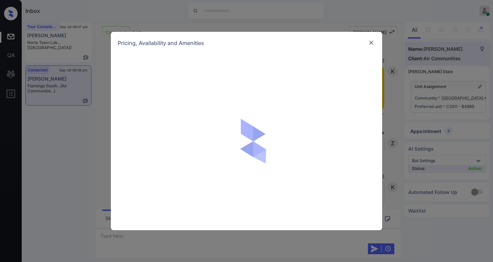
scroll to position [2038, 0]
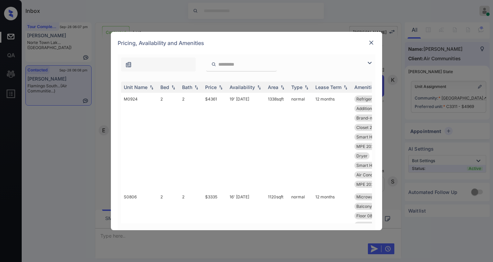
click at [368, 64] on img at bounding box center [369, 63] width 8 height 8
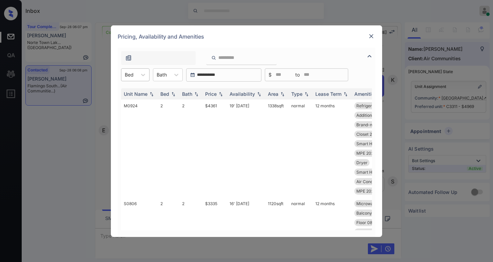
click at [136, 79] on div "Bed" at bounding box center [129, 75] width 16 height 10
click at [128, 103] on div "1" at bounding box center [135, 104] width 28 height 12
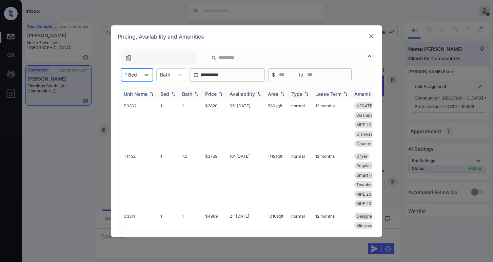
click at [215, 93] on div "Price" at bounding box center [211, 94] width 12 height 6
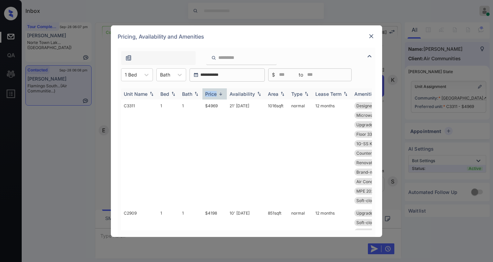
click at [215, 93] on div "Price" at bounding box center [211, 94] width 12 height 6
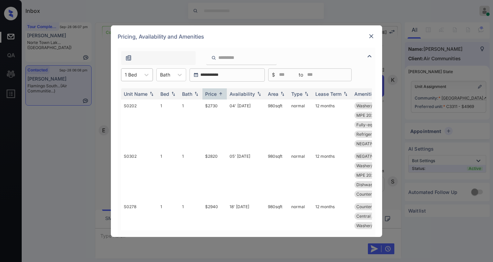
click at [140, 75] on div "1 Bed" at bounding box center [130, 75] width 19 height 10
click at [135, 91] on div "0" at bounding box center [137, 91] width 32 height 12
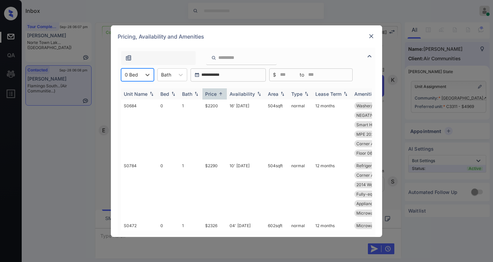
click at [215, 96] on div "Price" at bounding box center [211, 94] width 12 height 6
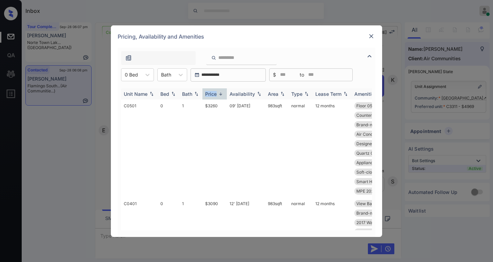
click at [215, 96] on div "Price" at bounding box center [211, 94] width 12 height 6
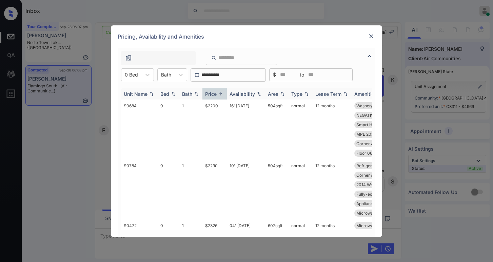
click at [142, 98] on th "Unit Name" at bounding box center [139, 93] width 37 height 11
click at [140, 95] on div "Unit Name" at bounding box center [136, 94] width 24 height 6
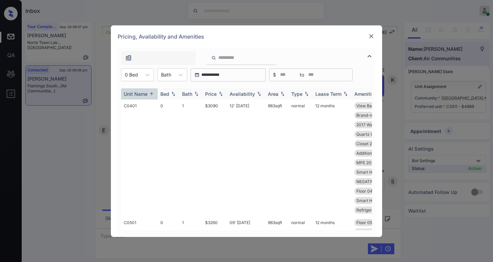
click at [148, 93] on div "Unit Name" at bounding box center [139, 94] width 31 height 6
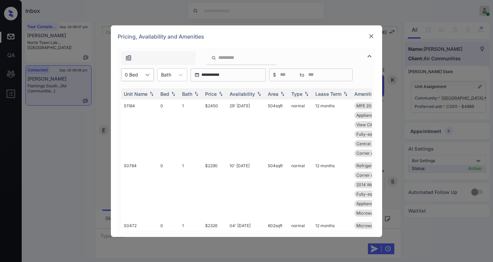
click at [141, 79] on div at bounding box center [147, 75] width 12 height 12
click at [141, 100] on div "1" at bounding box center [137, 104] width 33 height 12
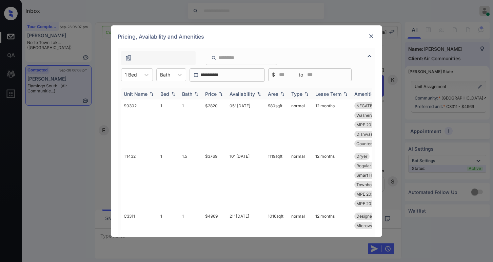
click at [220, 94] on img at bounding box center [220, 94] width 7 height 5
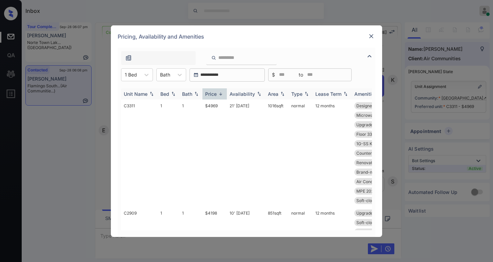
click at [219, 93] on img at bounding box center [220, 94] width 7 height 5
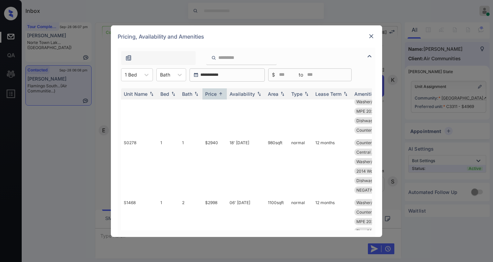
scroll to position [0, 0]
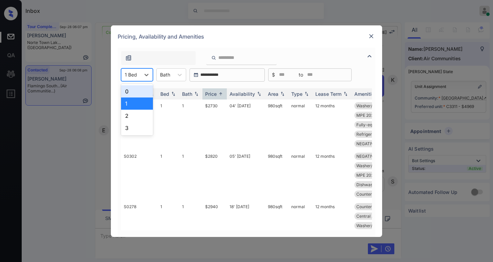
click at [138, 79] on div "1 Bed" at bounding box center [130, 75] width 19 height 10
click at [134, 94] on div "0" at bounding box center [137, 91] width 32 height 12
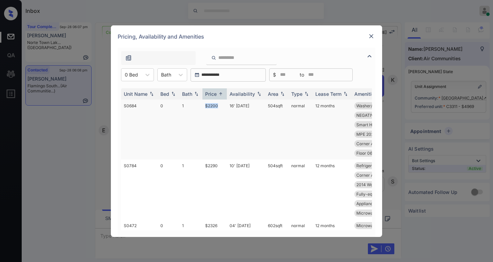
drag, startPoint x: 202, startPoint y: 105, endPoint x: 225, endPoint y: 107, distance: 22.5
click at [225, 107] on td "$2200" at bounding box center [214, 130] width 24 height 60
copy td "$2200"
click at [212, 105] on td "$2200" at bounding box center [214, 130] width 24 height 60
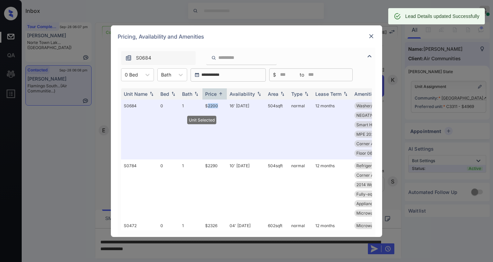
click at [371, 36] on img at bounding box center [371, 36] width 7 height 7
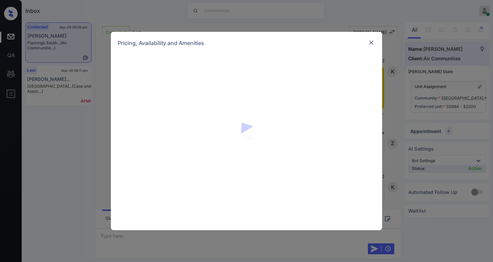
scroll to position [2038, 0]
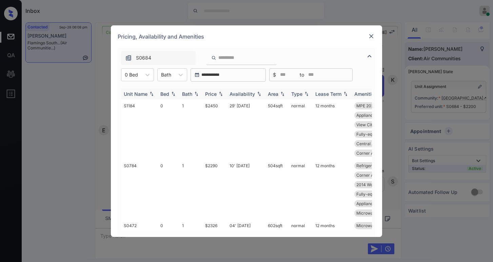
click at [216, 96] on div "Price" at bounding box center [211, 94] width 12 height 6
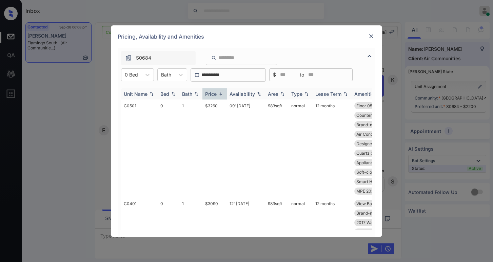
click at [216, 96] on div "Price" at bounding box center [211, 94] width 12 height 6
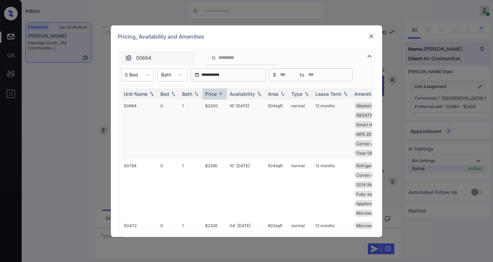
click at [215, 106] on td "$2200" at bounding box center [214, 130] width 24 height 60
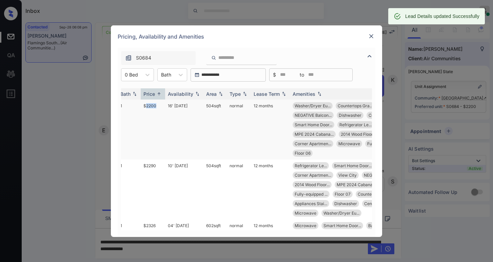
scroll to position [0, 67]
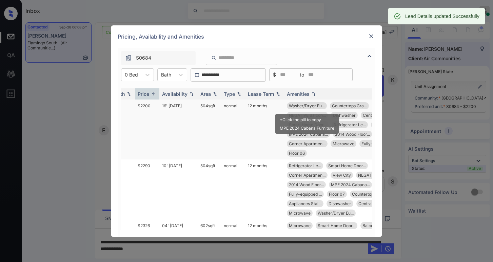
click at [308, 107] on span "Washer/Dryer Eu..." at bounding box center [307, 105] width 36 height 5
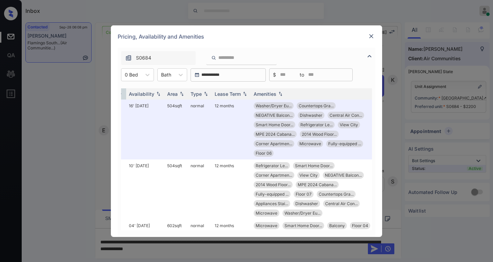
scroll to position [0, 103]
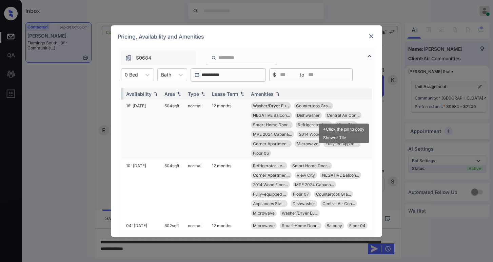
click at [338, 115] on span "Central Air Con..." at bounding box center [343, 115] width 33 height 5
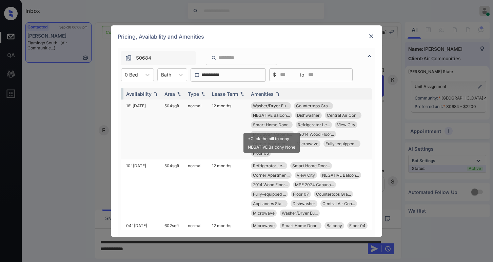
drag, startPoint x: 277, startPoint y: 125, endPoint x: 307, endPoint y: 120, distance: 30.9
click at [277, 125] on span "Smart Home Door..." at bounding box center [272, 124] width 38 height 5
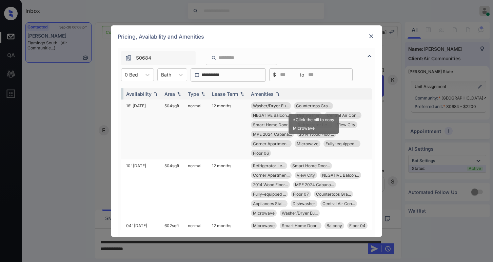
drag, startPoint x: 313, startPoint y: 105, endPoint x: 318, endPoint y: 105, distance: 5.4
click at [313, 105] on span "Countertops Gra..." at bounding box center [313, 105] width 35 height 5
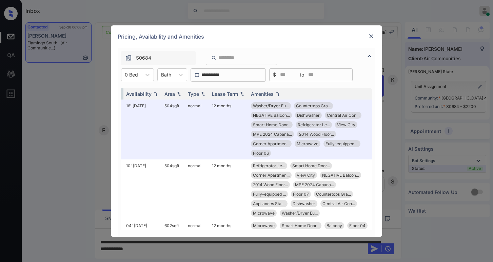
click at [368, 38] on img at bounding box center [371, 36] width 7 height 7
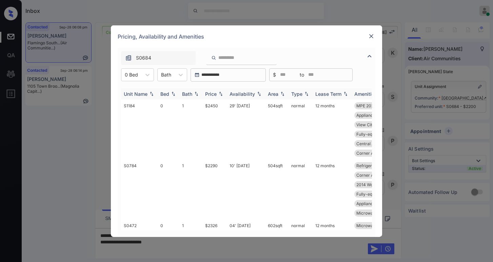
click at [212, 97] on div "Price" at bounding box center [211, 94] width 12 height 6
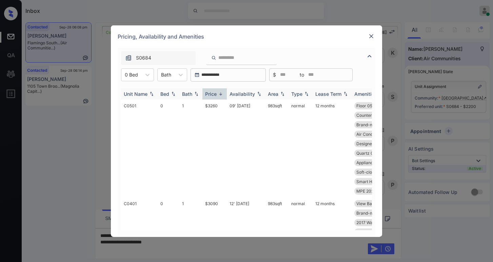
click at [215, 94] on div "Price" at bounding box center [211, 94] width 12 height 6
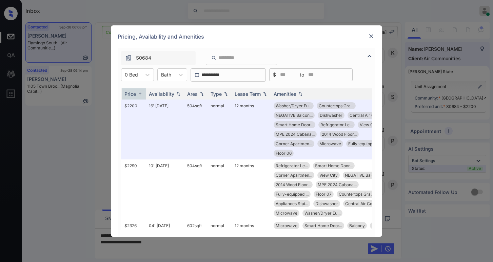
scroll to position [0, 82]
click at [73, 137] on div "**********" at bounding box center [246, 131] width 493 height 262
click at [370, 36] on img at bounding box center [371, 36] width 7 height 7
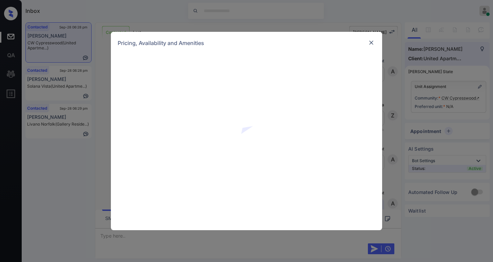
scroll to position [243, 0]
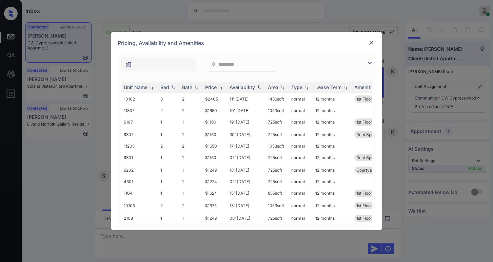
click at [372, 62] on img at bounding box center [369, 63] width 8 height 8
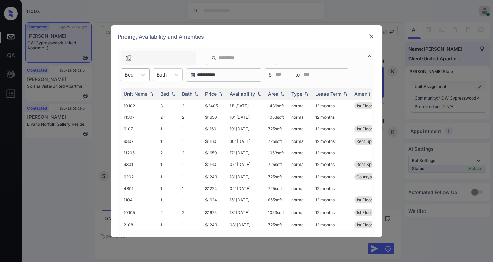
drag, startPoint x: 125, startPoint y: 76, endPoint x: 132, endPoint y: 78, distance: 7.3
click at [127, 76] on div at bounding box center [129, 74] width 9 height 7
click at [134, 96] on div "1" at bounding box center [135, 91] width 28 height 12
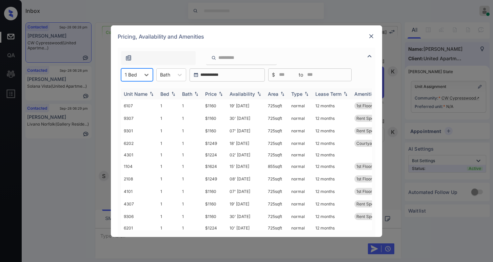
click at [220, 97] on div "Price" at bounding box center [214, 94] width 19 height 6
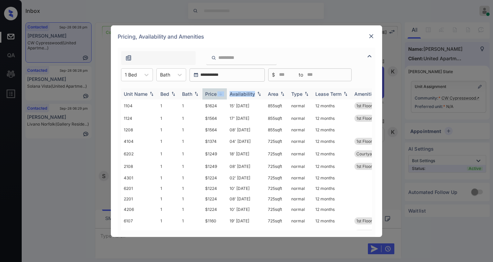
click at [220, 97] on div "Price" at bounding box center [214, 94] width 19 height 6
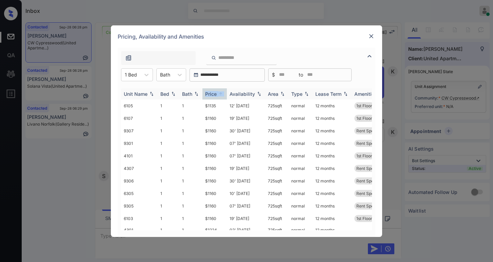
click at [220, 97] on div "Price" at bounding box center [214, 94] width 19 height 6
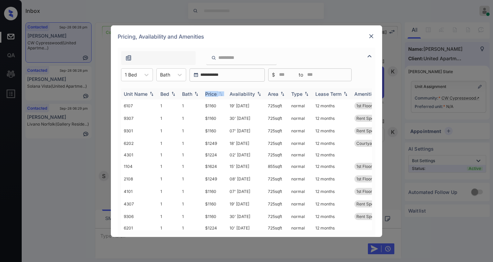
click at [220, 97] on div "Price" at bounding box center [214, 94] width 19 height 6
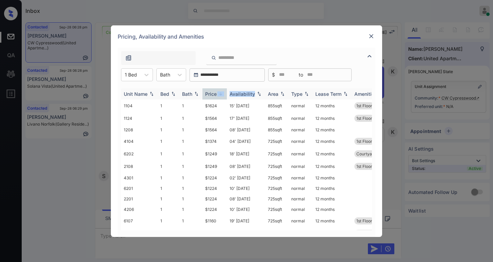
click at [219, 97] on div "Price" at bounding box center [214, 94] width 19 height 6
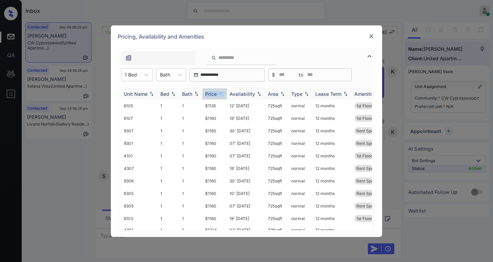
click at [219, 96] on div "Price" at bounding box center [214, 94] width 19 height 6
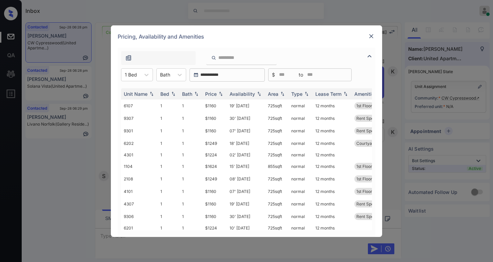
click at [232, 85] on div "Unit Name Bed Bath Price Availability Area Type Lease Term Amenities 6107 1 1 $…" at bounding box center [247, 160] width 258 height 156
click at [214, 93] on div "Price" at bounding box center [211, 94] width 12 height 6
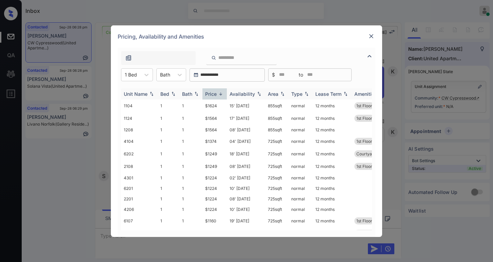
click at [212, 95] on div "Price" at bounding box center [211, 94] width 12 height 6
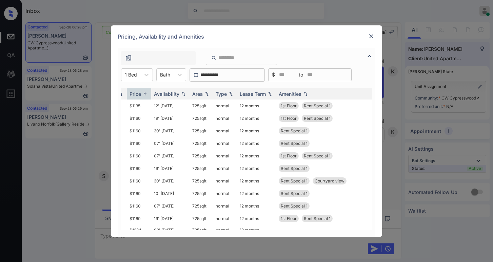
scroll to position [0, 0]
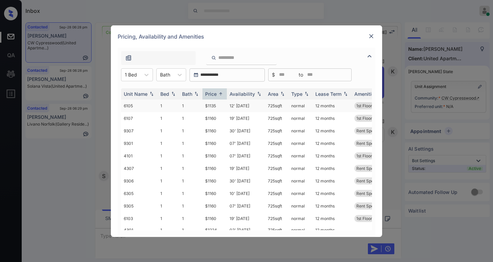
click at [211, 105] on td "$1135" at bounding box center [214, 106] width 24 height 13
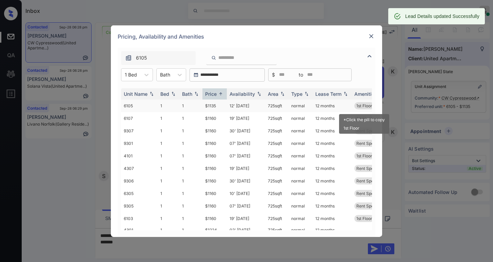
click at [358, 106] on span "1st Floor" at bounding box center [364, 105] width 16 height 5
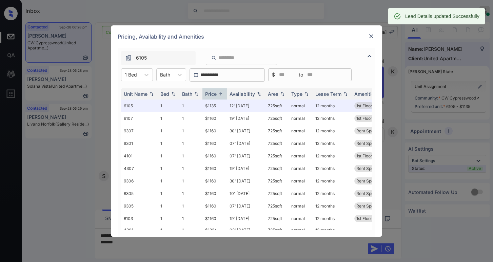
click at [284, 240] on div "**********" at bounding box center [246, 131] width 493 height 262
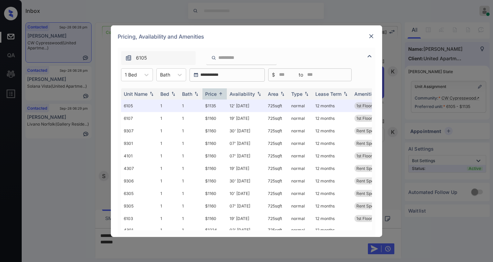
click at [372, 40] on div at bounding box center [371, 36] width 8 height 8
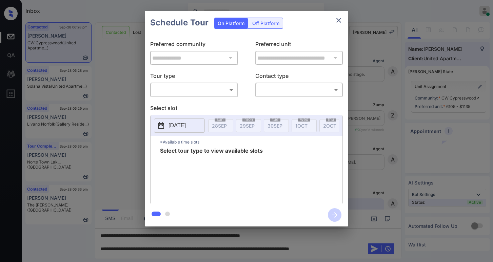
scroll to position [287, 0]
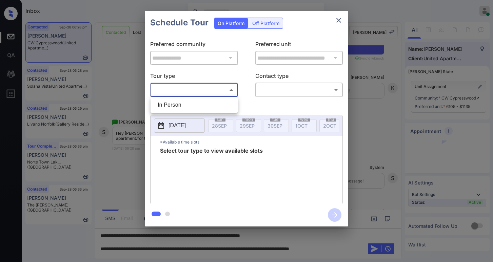
drag, startPoint x: 165, startPoint y: 86, endPoint x: 168, endPoint y: 100, distance: 14.2
click at [166, 87] on body "Inbox [PERSON_NAME] Online Set yourself offline Set yourself on break Profile S…" at bounding box center [246, 131] width 493 height 262
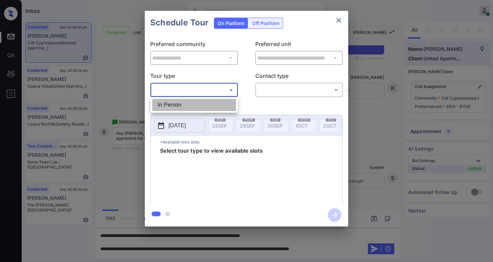
drag, startPoint x: 168, startPoint y: 103, endPoint x: 242, endPoint y: 101, distance: 73.6
click at [173, 103] on li "In Person" at bounding box center [194, 105] width 84 height 12
type input "********"
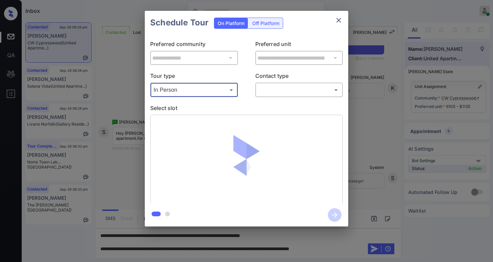
click at [277, 92] on body "Inbox [PERSON_NAME] Online Set yourself offline Set yourself on break Profile S…" at bounding box center [246, 131] width 493 height 262
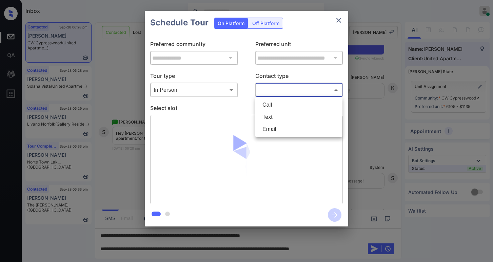
drag, startPoint x: 273, startPoint y: 118, endPoint x: 279, endPoint y: 118, distance: 5.8
click at [273, 118] on li "Text" at bounding box center [299, 117] width 84 height 12
type input "****"
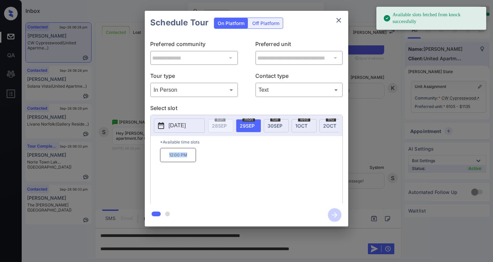
drag, startPoint x: 168, startPoint y: 160, endPoint x: 194, endPoint y: 160, distance: 25.8
click at [194, 160] on p "12:00 PM" at bounding box center [178, 155] width 36 height 14
copy p "12:00 PM"
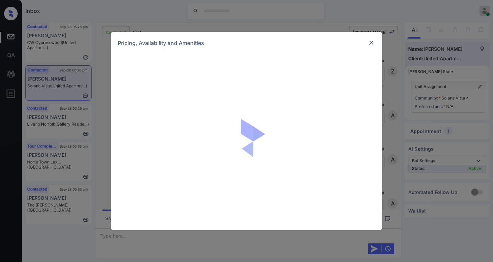
scroll to position [498, 0]
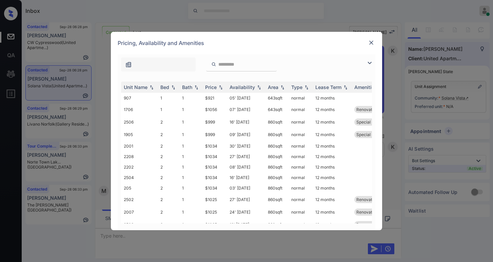
click at [370, 63] on img at bounding box center [369, 63] width 8 height 8
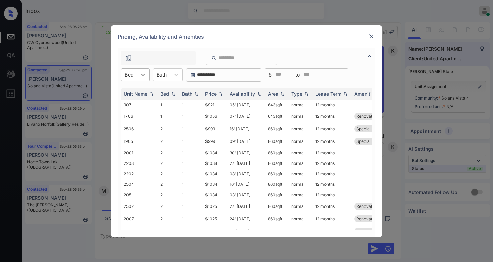
click at [142, 74] on icon at bounding box center [143, 75] width 7 height 7
click at [134, 117] on div "3" at bounding box center [135, 116] width 28 height 12
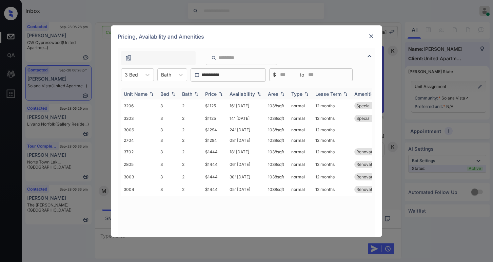
click at [212, 92] on div "Price" at bounding box center [211, 94] width 12 height 6
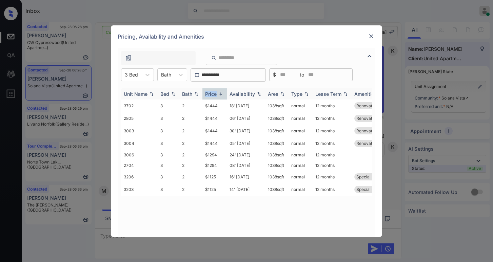
click at [212, 92] on div "Price" at bounding box center [211, 94] width 12 height 6
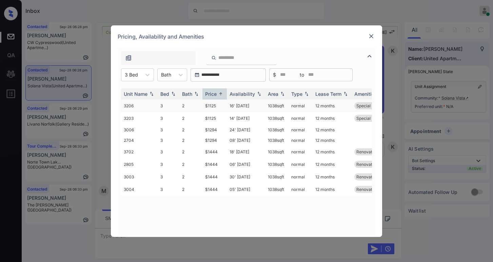
click at [217, 106] on td "$1125" at bounding box center [214, 106] width 24 height 13
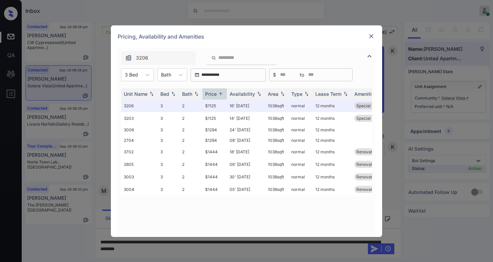
click at [372, 36] on img at bounding box center [371, 36] width 7 height 7
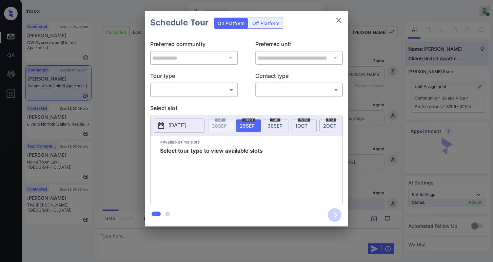
scroll to position [993, 0]
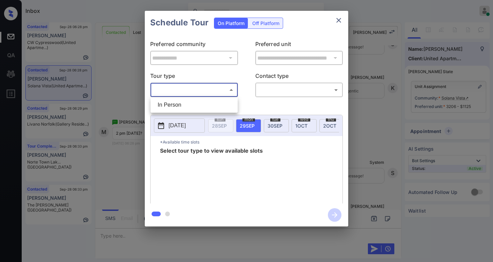
drag, startPoint x: 213, startPoint y: 87, endPoint x: 185, endPoint y: 102, distance: 31.5
click at [211, 87] on body "Inbox [PERSON_NAME] Online Set yourself offline Set yourself on break Profile S…" at bounding box center [246, 131] width 493 height 262
drag, startPoint x: 179, startPoint y: 104, endPoint x: 239, endPoint y: 91, distance: 61.3
click at [184, 104] on li "In Person" at bounding box center [194, 105] width 84 height 12
type input "********"
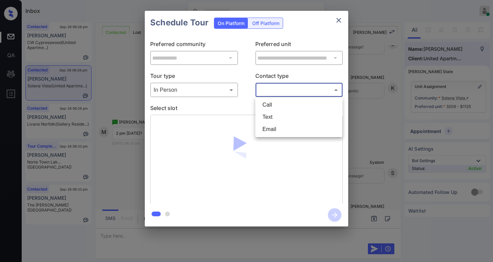
click at [278, 88] on body "Inbox [PERSON_NAME] Online Set yourself offline Set yourself on break Profile S…" at bounding box center [246, 131] width 493 height 262
click at [275, 120] on li "Text" at bounding box center [299, 117] width 84 height 12
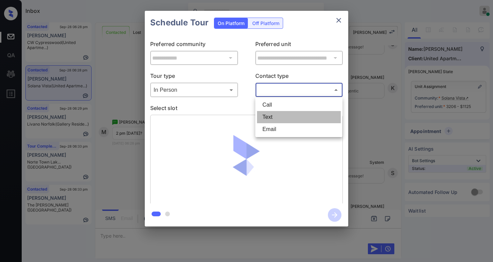
type input "****"
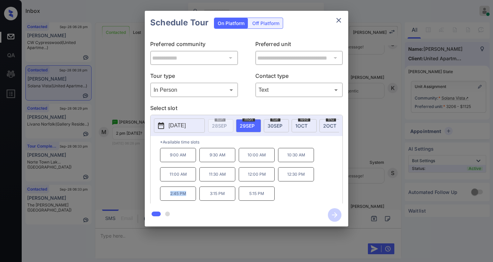
drag, startPoint x: 166, startPoint y: 195, endPoint x: 189, endPoint y: 195, distance: 22.7
click at [186, 196] on p "2:45 PM" at bounding box center [178, 194] width 36 height 14
copy p "2:45 PM"
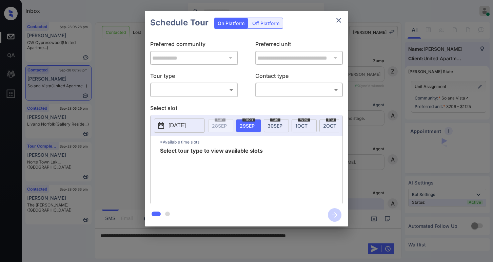
scroll to position [1162, 0]
click at [172, 88] on body "Inbox [PERSON_NAME] Online Set yourself offline Set yourself on break Profile S…" at bounding box center [246, 131] width 493 height 262
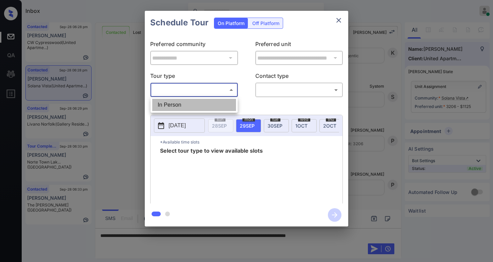
click at [175, 103] on li "In Person" at bounding box center [194, 105] width 84 height 12
type input "********"
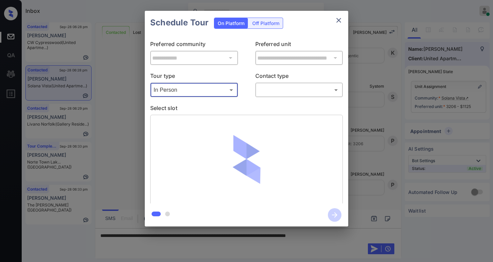
click at [273, 96] on div "​ ​" at bounding box center [299, 90] width 88 height 15
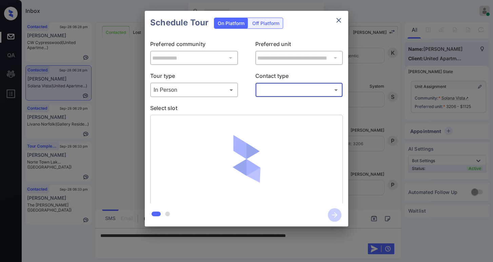
click at [271, 90] on body "Inbox [PERSON_NAME] Online Set yourself offline Set yourself on break Profile S…" at bounding box center [246, 131] width 493 height 262
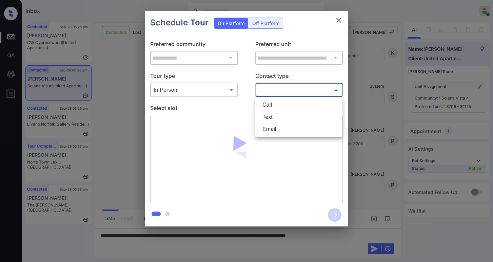
click at [266, 117] on li "Text" at bounding box center [299, 117] width 84 height 12
type input "****"
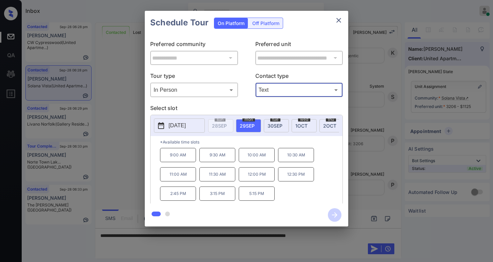
click at [339, 20] on icon "close" at bounding box center [339, 20] width 8 height 8
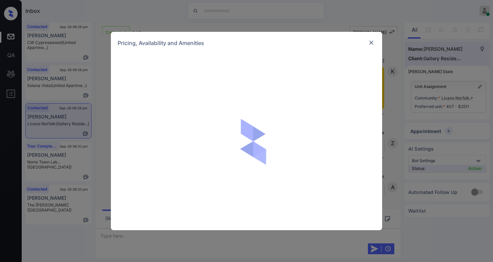
scroll to position [312, 0]
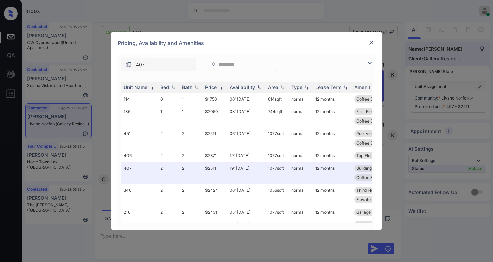
click at [370, 64] on img at bounding box center [369, 63] width 8 height 8
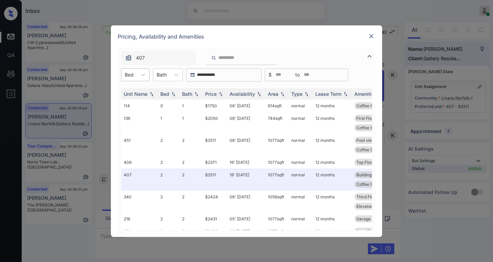
click at [132, 76] on div at bounding box center [129, 74] width 9 height 7
click at [131, 107] on div "1" at bounding box center [135, 104] width 28 height 12
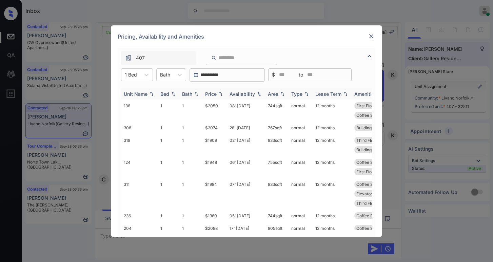
click at [211, 95] on div "Price" at bounding box center [211, 94] width 12 height 6
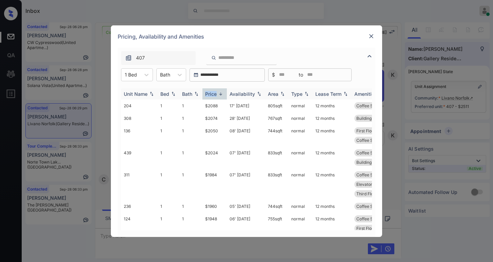
click at [211, 95] on div "Price" at bounding box center [211, 94] width 12 height 6
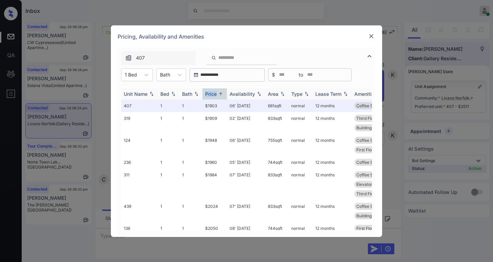
click at [211, 95] on div "Price" at bounding box center [211, 94] width 12 height 6
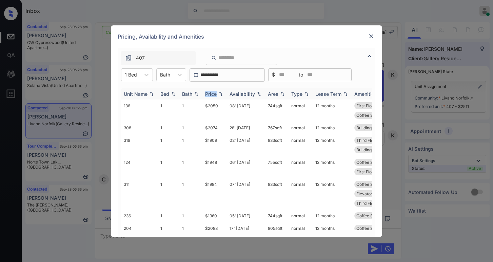
click at [211, 95] on div "Price" at bounding box center [211, 94] width 12 height 6
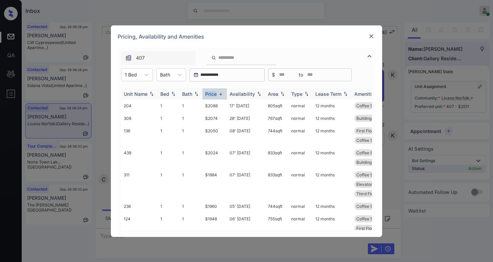
click at [212, 95] on div "Price" at bounding box center [211, 94] width 12 height 6
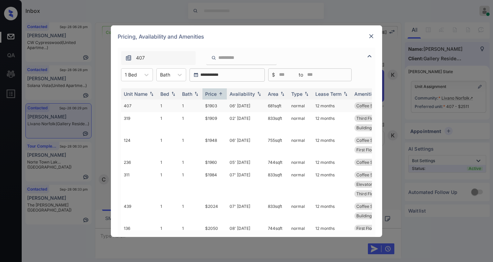
click at [207, 106] on td "$1903" at bounding box center [214, 106] width 24 height 13
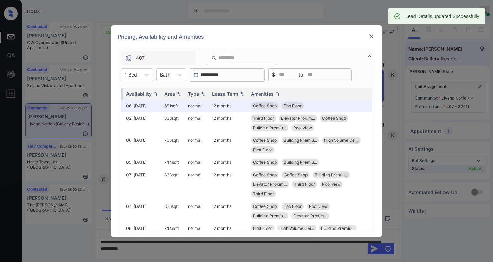
scroll to position [0, 0]
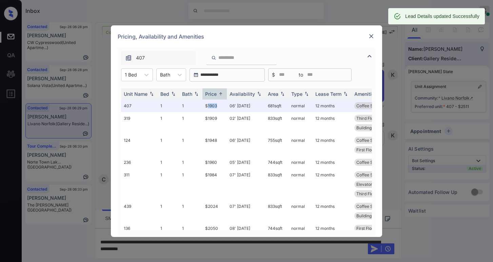
click at [370, 35] on img at bounding box center [371, 36] width 7 height 7
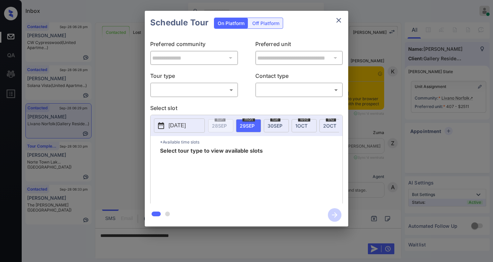
scroll to position [515, 0]
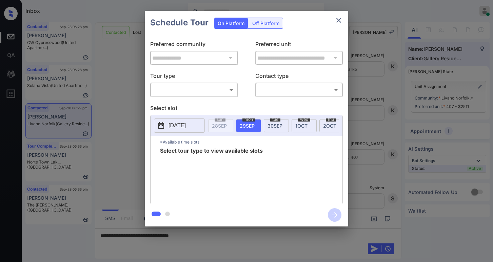
click at [174, 91] on body "Inbox [PERSON_NAME] Online Set yourself offline Set yourself on break Profile S…" at bounding box center [246, 131] width 493 height 262
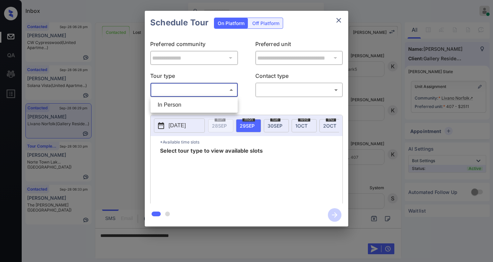
click at [176, 105] on li "In Person" at bounding box center [194, 105] width 84 height 12
type input "********"
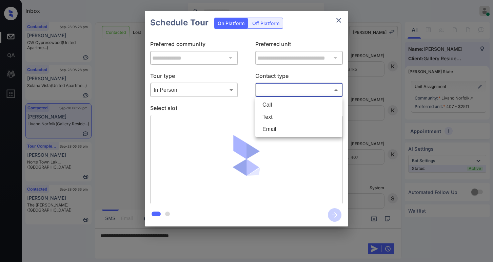
click at [276, 86] on body "Inbox [PERSON_NAME] Online Set yourself offline Set yourself on break Profile S…" at bounding box center [246, 131] width 493 height 262
click at [287, 57] on div at bounding box center [246, 131] width 493 height 262
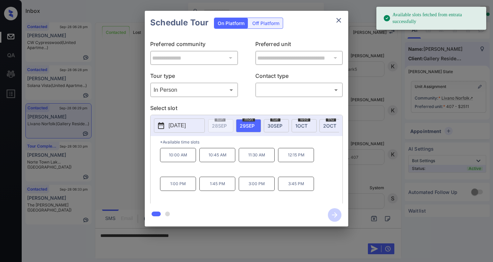
click at [334, 58] on div at bounding box center [335, 57] width 9 height 9
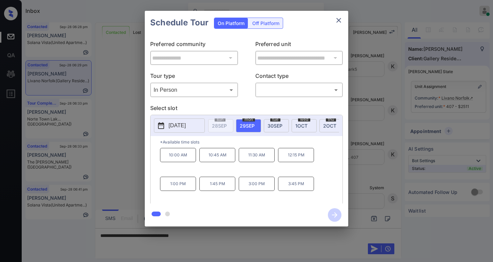
click at [301, 91] on body "Inbox [PERSON_NAME] Online Set yourself offline Set yourself on break Profile S…" at bounding box center [246, 131] width 493 height 262
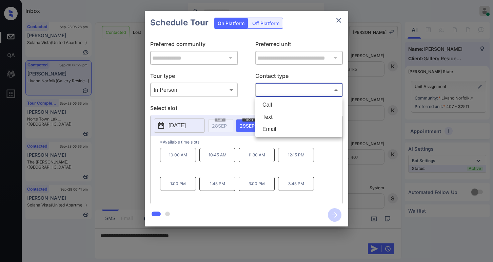
click at [272, 118] on li "Text" at bounding box center [299, 117] width 84 height 12
type input "****"
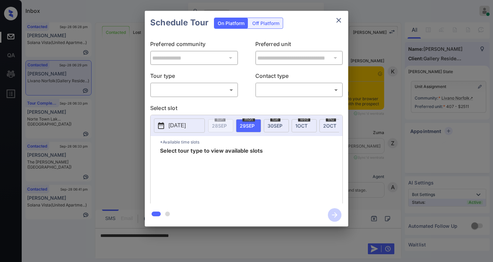
scroll to position [413, 0]
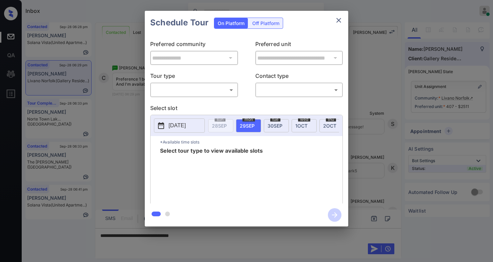
click at [186, 93] on body "Inbox Paolo Gabriel Online Set yourself offline Set yourself on break Profile S…" at bounding box center [246, 131] width 493 height 262
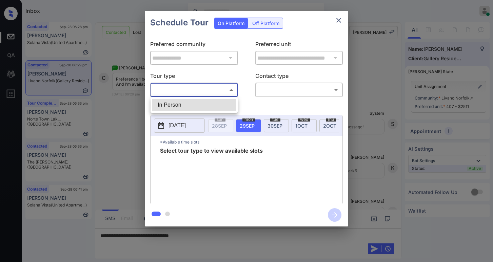
click at [180, 106] on li "In Person" at bounding box center [194, 105] width 84 height 12
type input "********"
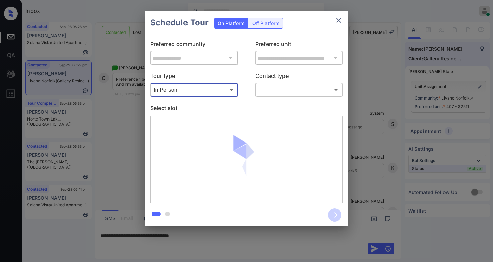
click at [283, 86] on body "Inbox [PERSON_NAME] Online Set yourself offline Set yourself on break Profile S…" at bounding box center [246, 131] width 493 height 262
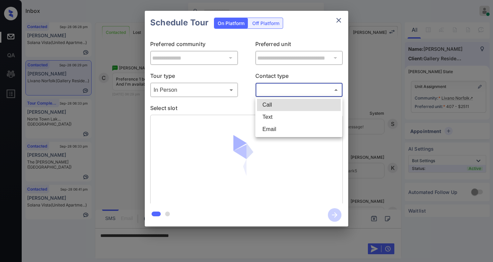
click at [274, 113] on li "Text" at bounding box center [299, 117] width 84 height 12
type input "****"
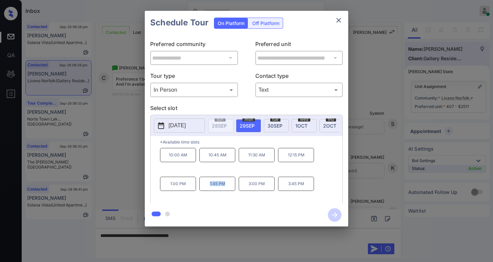
drag, startPoint x: 209, startPoint y: 184, endPoint x: 227, endPoint y: 188, distance: 18.0
click at [227, 188] on p "1:45 PM" at bounding box center [217, 184] width 36 height 14
copy p "1:45 PM"
click at [339, 24] on icon "close" at bounding box center [339, 20] width 8 height 8
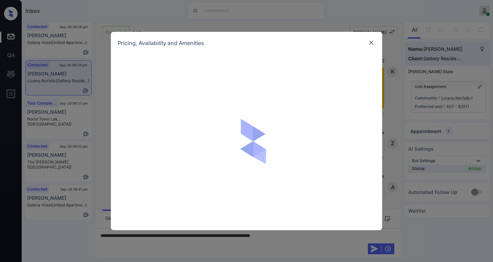
scroll to position [345, 0]
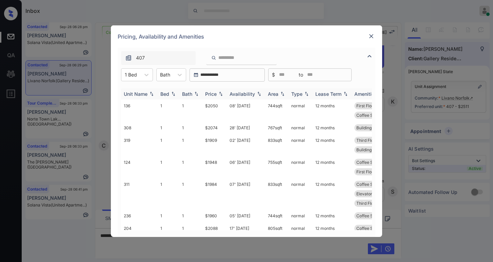
click at [209, 97] on th "Price" at bounding box center [214, 93] width 24 height 11
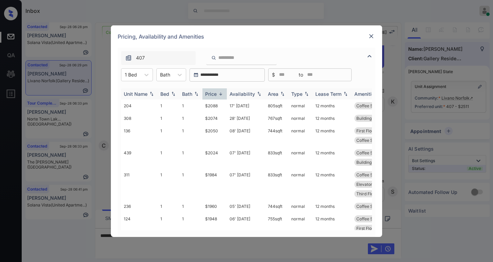
click at [211, 97] on th "Price" at bounding box center [214, 93] width 24 height 11
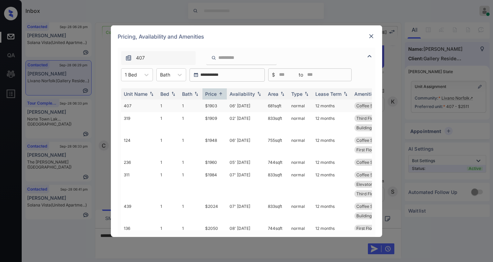
click at [214, 105] on td "$1903" at bounding box center [214, 106] width 24 height 13
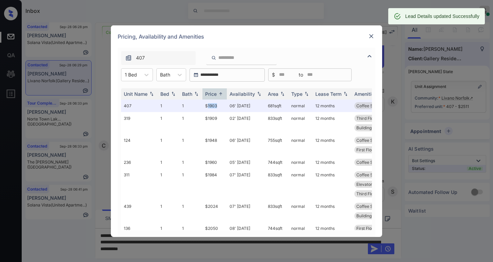
click at [372, 35] on img at bounding box center [371, 36] width 7 height 7
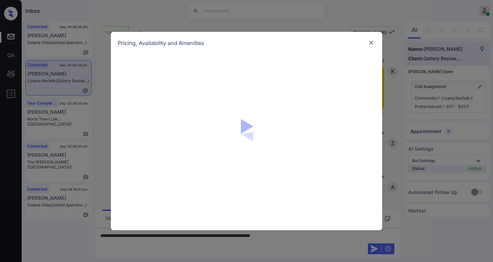
scroll to position [339, 0]
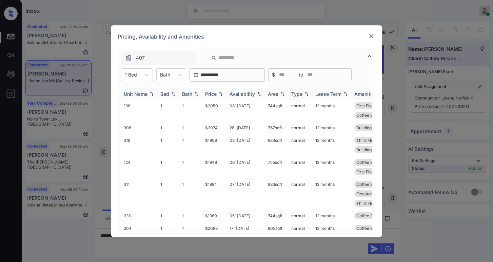
click at [218, 92] on img at bounding box center [220, 94] width 7 height 5
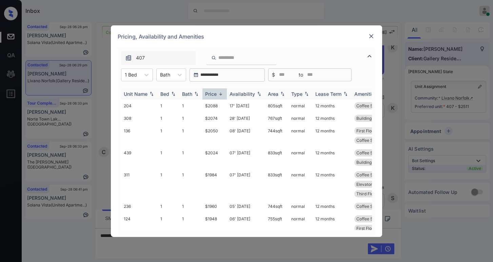
click at [218, 92] on img at bounding box center [220, 94] width 7 height 5
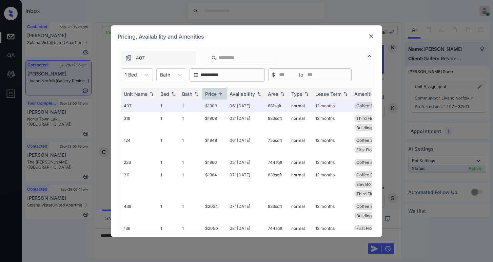
click at [374, 40] on div at bounding box center [371, 36] width 8 height 8
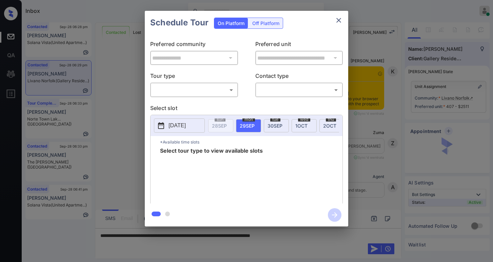
scroll to position [339, 0]
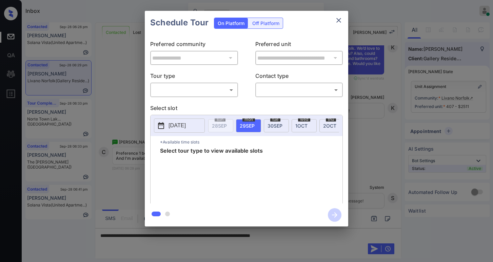
click at [183, 92] on body "Inbox [PERSON_NAME] Online Set yourself offline Set yourself on break Profile S…" at bounding box center [246, 131] width 493 height 262
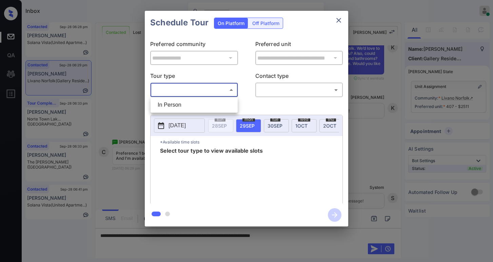
click at [180, 108] on li "In Person" at bounding box center [194, 105] width 84 height 12
type input "********"
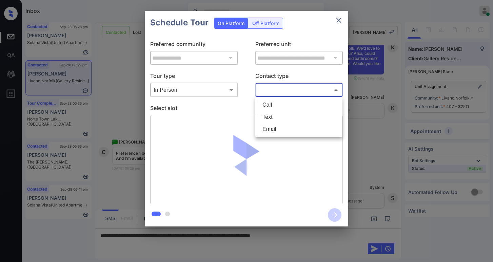
drag, startPoint x: 261, startPoint y: 93, endPoint x: 265, endPoint y: 95, distance: 4.2
click at [263, 93] on body "Inbox [PERSON_NAME] Online Set yourself offline Set yourself on break Profile S…" at bounding box center [246, 131] width 493 height 262
click at [269, 116] on li "Text" at bounding box center [299, 117] width 84 height 12
type input "****"
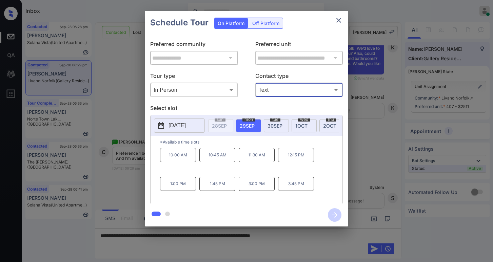
click at [340, 21] on icon "close" at bounding box center [339, 20] width 8 height 8
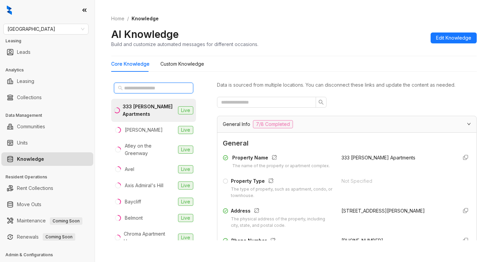
click at [158, 89] on input "text" at bounding box center [154, 87] width 60 height 7
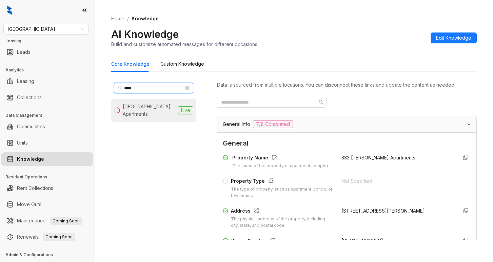
type input "****"
click at [156, 107] on div "Norte Town Lake Apartments" at bounding box center [149, 110] width 53 height 15
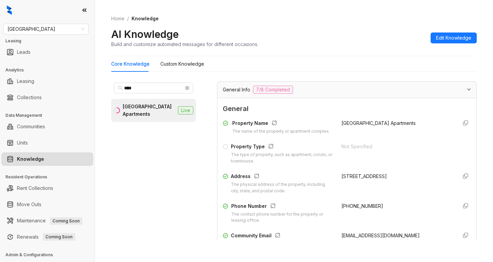
scroll to position [68, 0]
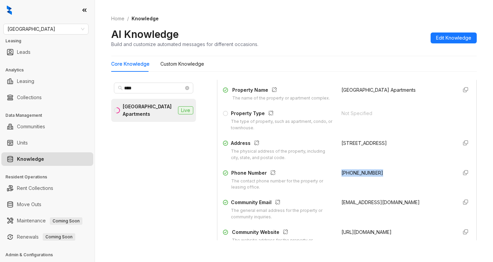
drag, startPoint x: 334, startPoint y: 179, endPoint x: 373, endPoint y: 178, distance: 39.0
click at [373, 178] on div "(480) 389-3719" at bounding box center [396, 180] width 111 height 22
copy span "(480) 389-3719"
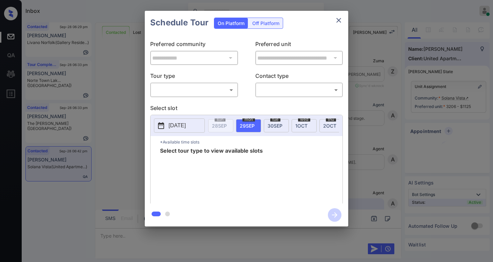
scroll to position [1627, 0]
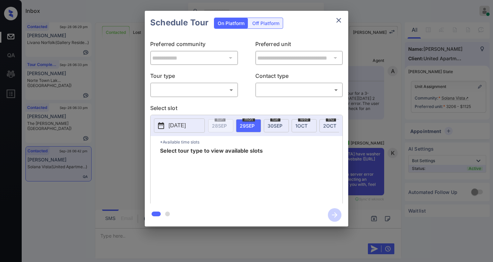
click at [194, 88] on body "Inbox [PERSON_NAME] Online Set yourself offline Set yourself on break Profile S…" at bounding box center [246, 131] width 493 height 262
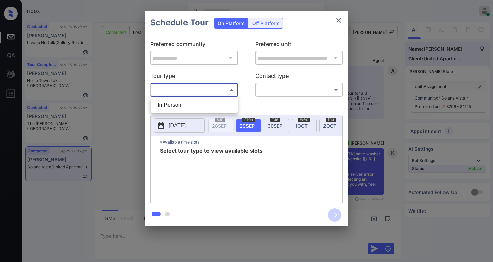
click at [339, 18] on div at bounding box center [246, 131] width 493 height 262
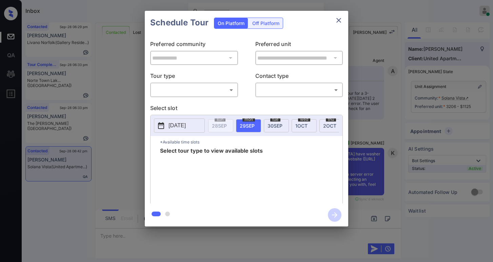
click at [340, 18] on icon "close" at bounding box center [339, 20] width 8 height 8
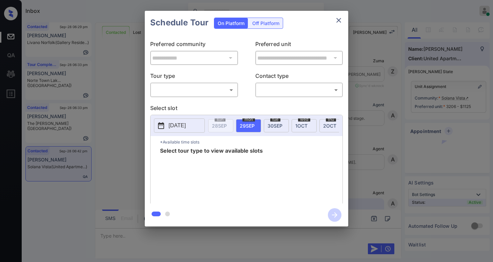
scroll to position [1603, 0]
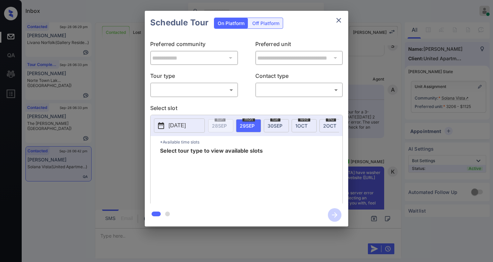
click at [177, 87] on body "Inbox [PERSON_NAME] Online Set yourself offline Set yourself on break Profile S…" at bounding box center [246, 131] width 493 height 262
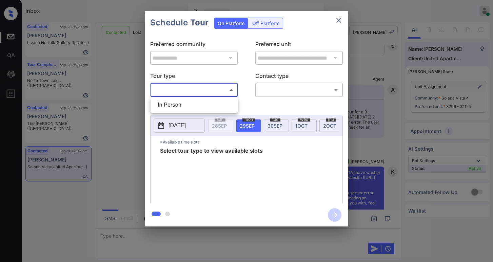
drag, startPoint x: 168, startPoint y: 106, endPoint x: 217, endPoint y: 98, distance: 49.0
click at [171, 106] on li "In Person" at bounding box center [194, 105] width 84 height 12
type input "********"
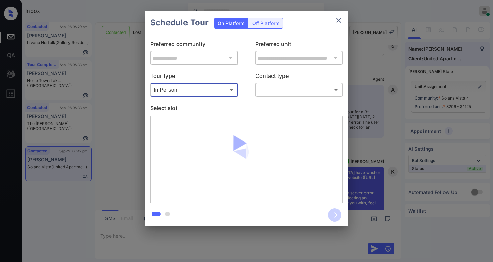
click at [283, 92] on body "Inbox [PERSON_NAME] Online Set yourself offline Set yourself on break Profile S…" at bounding box center [246, 131] width 493 height 262
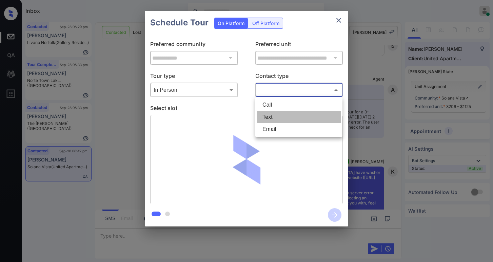
click at [274, 115] on li "Text" at bounding box center [299, 117] width 84 height 12
type input "****"
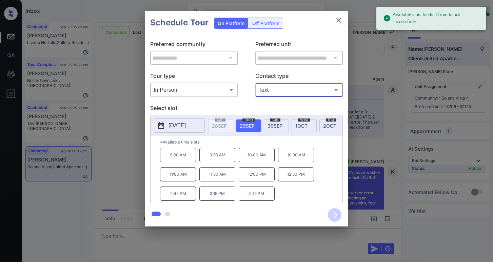
click at [186, 197] on p "2:45 PM" at bounding box center [178, 194] width 36 height 14
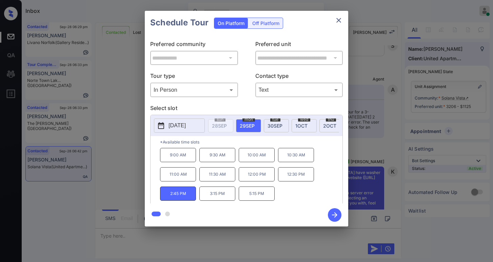
click at [333, 215] on icon "button" at bounding box center [334, 215] width 5 height 5
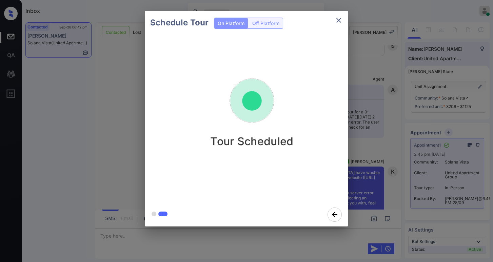
click at [366, 150] on div "Schedule Tour On Platform Off Platform Tour Scheduled" at bounding box center [246, 119] width 493 height 238
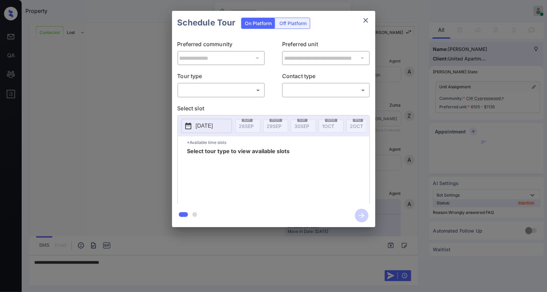
scroll to position [2472, 0]
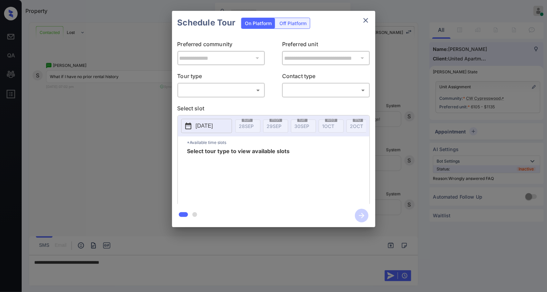
click at [366, 16] on icon "close" at bounding box center [366, 20] width 8 height 8
